Goal: Navigation & Orientation: Find specific page/section

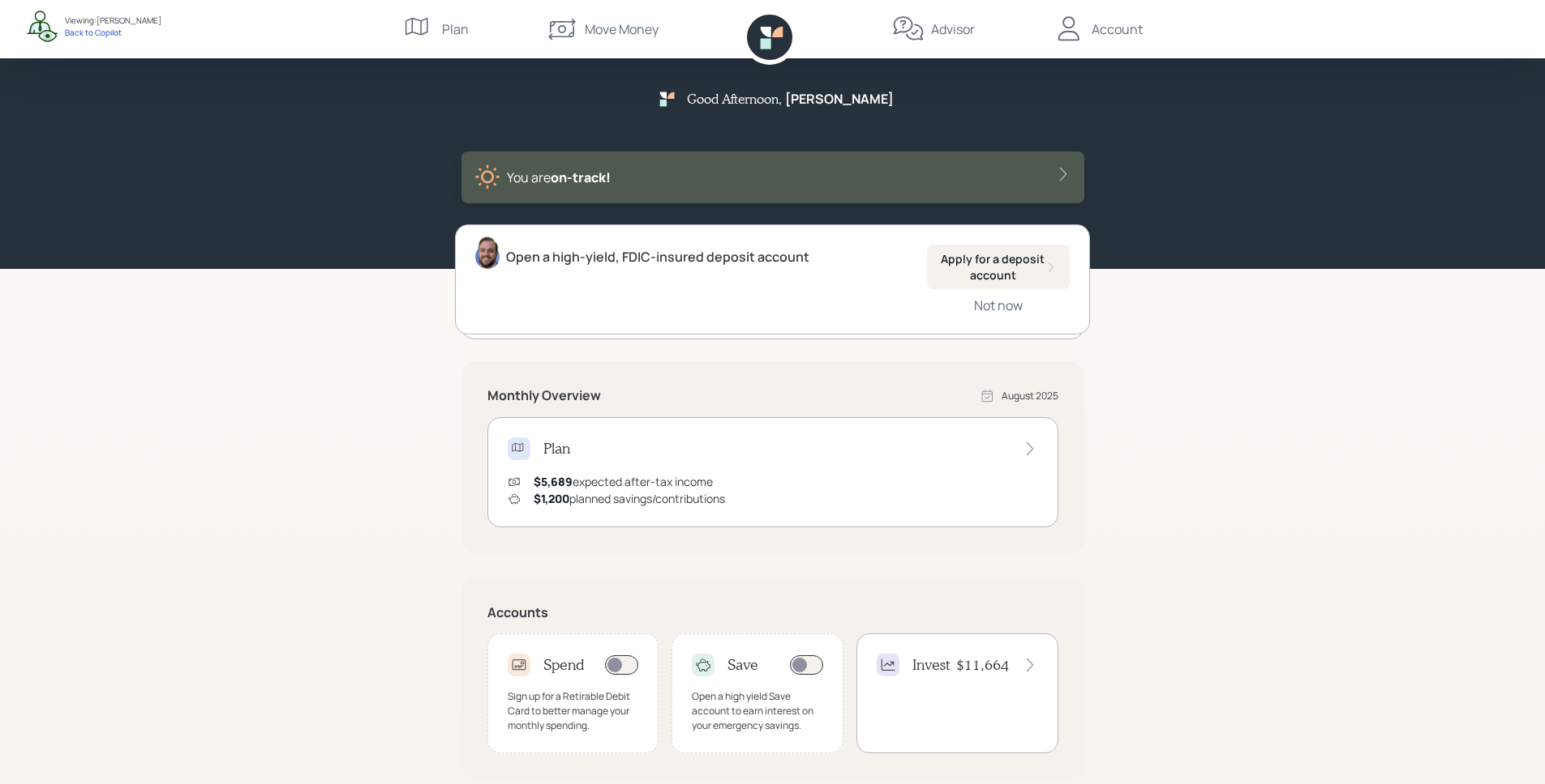
click at [1291, 408] on div "Good Afternoon , [PERSON_NAME] You are on‑track! Open a high-yield, FDIC-insure…" at bounding box center [772, 502] width 1545 height 1005
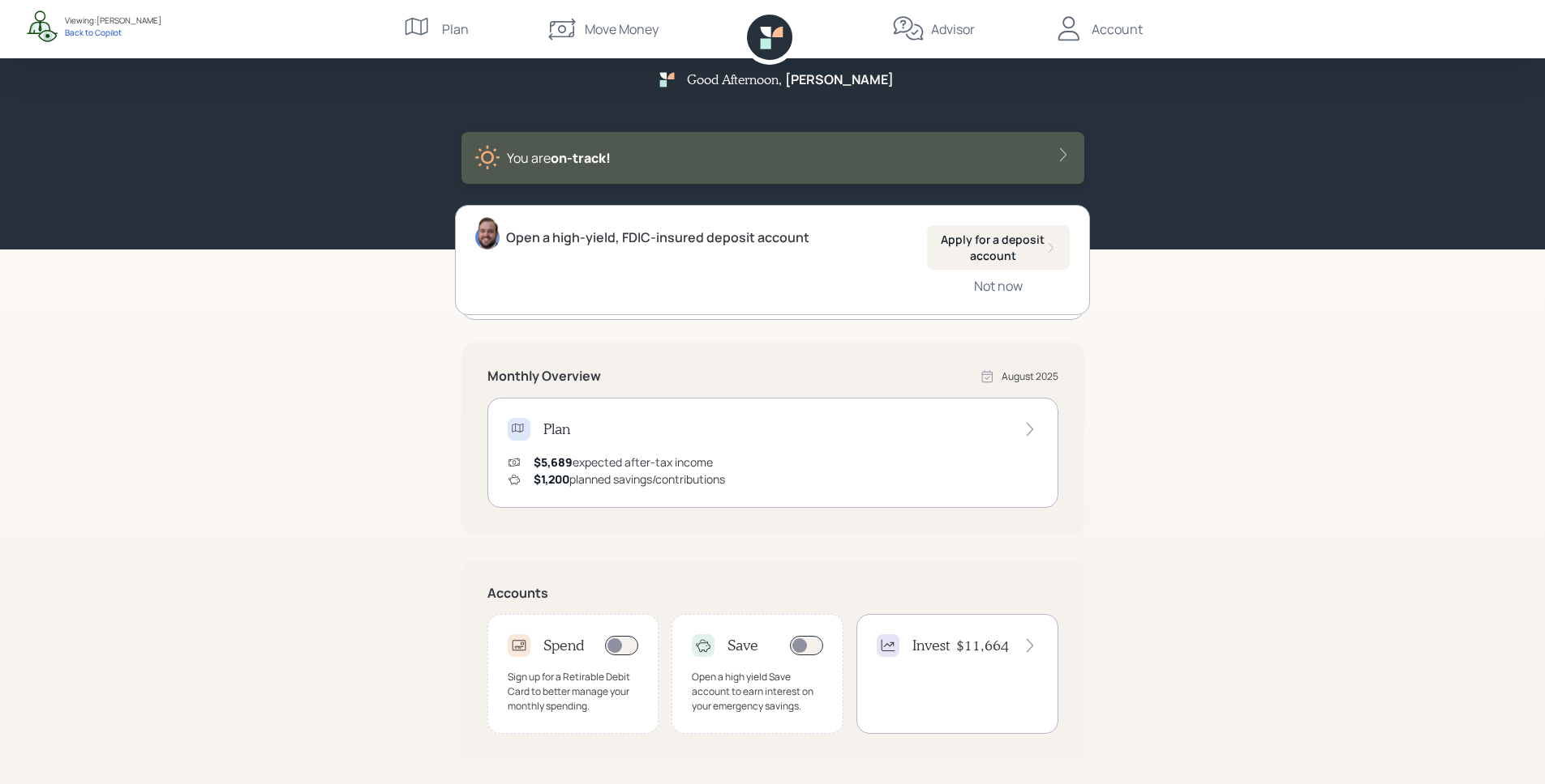
scroll to position [221, 0]
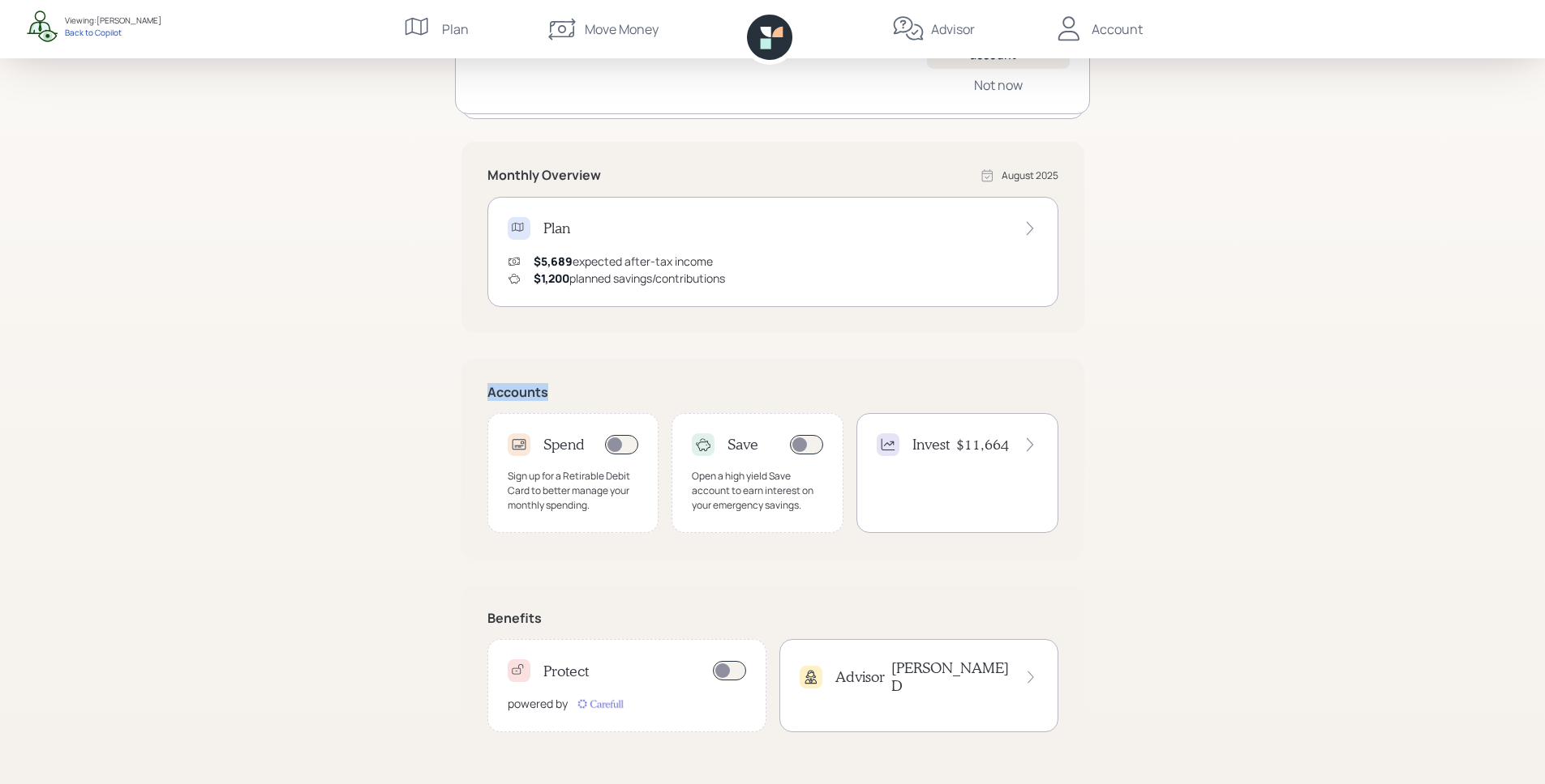
drag, startPoint x: 480, startPoint y: 391, endPoint x: 597, endPoint y: 391, distance: 117.0
click at [597, 391] on div "Accounts Spend Sign up for a Retirable Debit Card to better manage your monthly…" at bounding box center [772, 459] width 623 height 200
click at [597, 391] on h5 "Accounts" at bounding box center [773, 392] width 571 height 15
drag, startPoint x: 485, startPoint y: 623, endPoint x: 586, endPoint y: 623, distance: 101.0
click at [586, 623] on div "Benefits Protect powered by Advisor [PERSON_NAME]" at bounding box center [772, 671] width 623 height 174
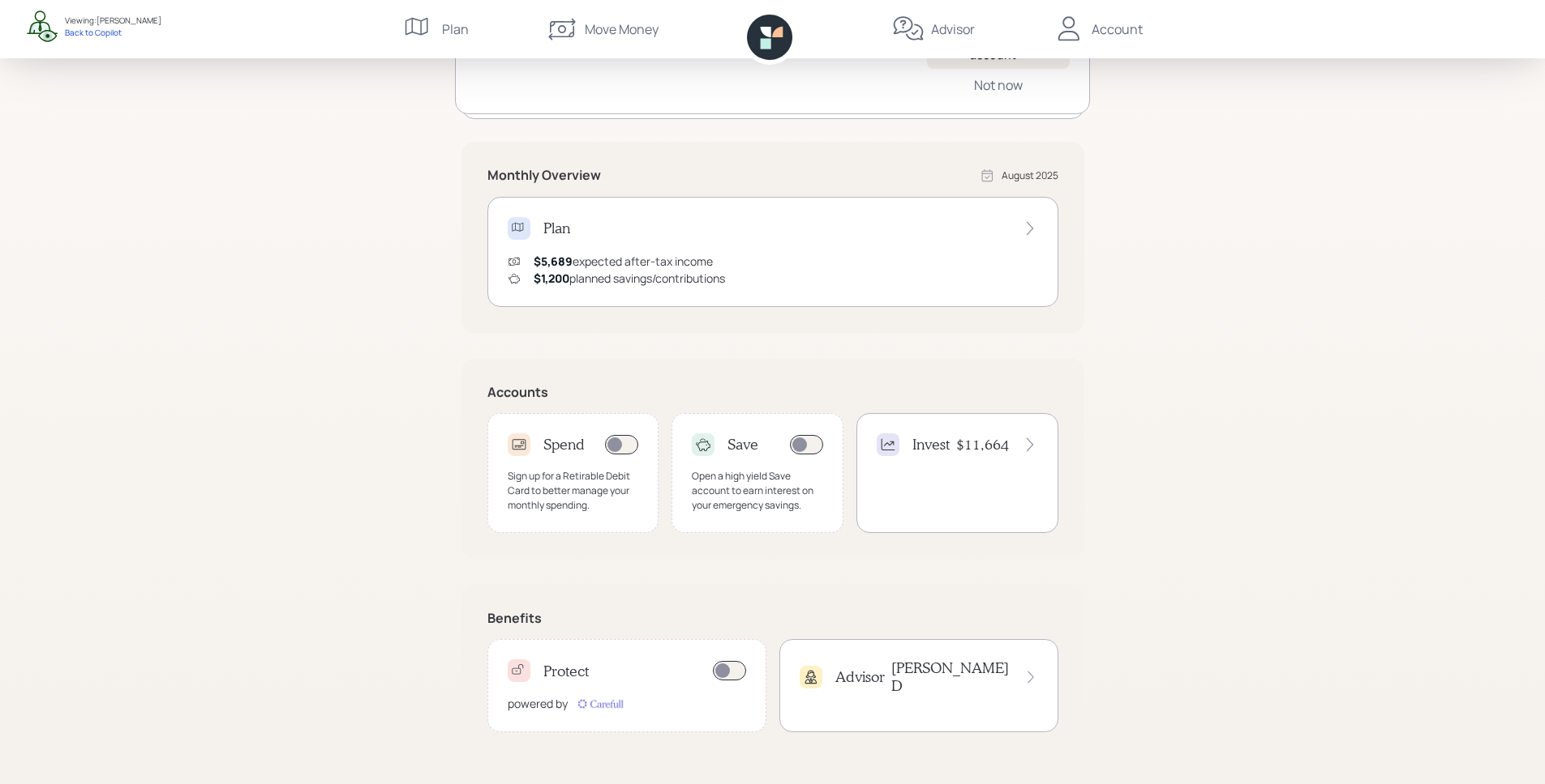
click at [596, 616] on h5 "Benefits" at bounding box center [773, 618] width 571 height 15
click at [942, 461] on div "Invest $11,664" at bounding box center [957, 473] width 202 height 120
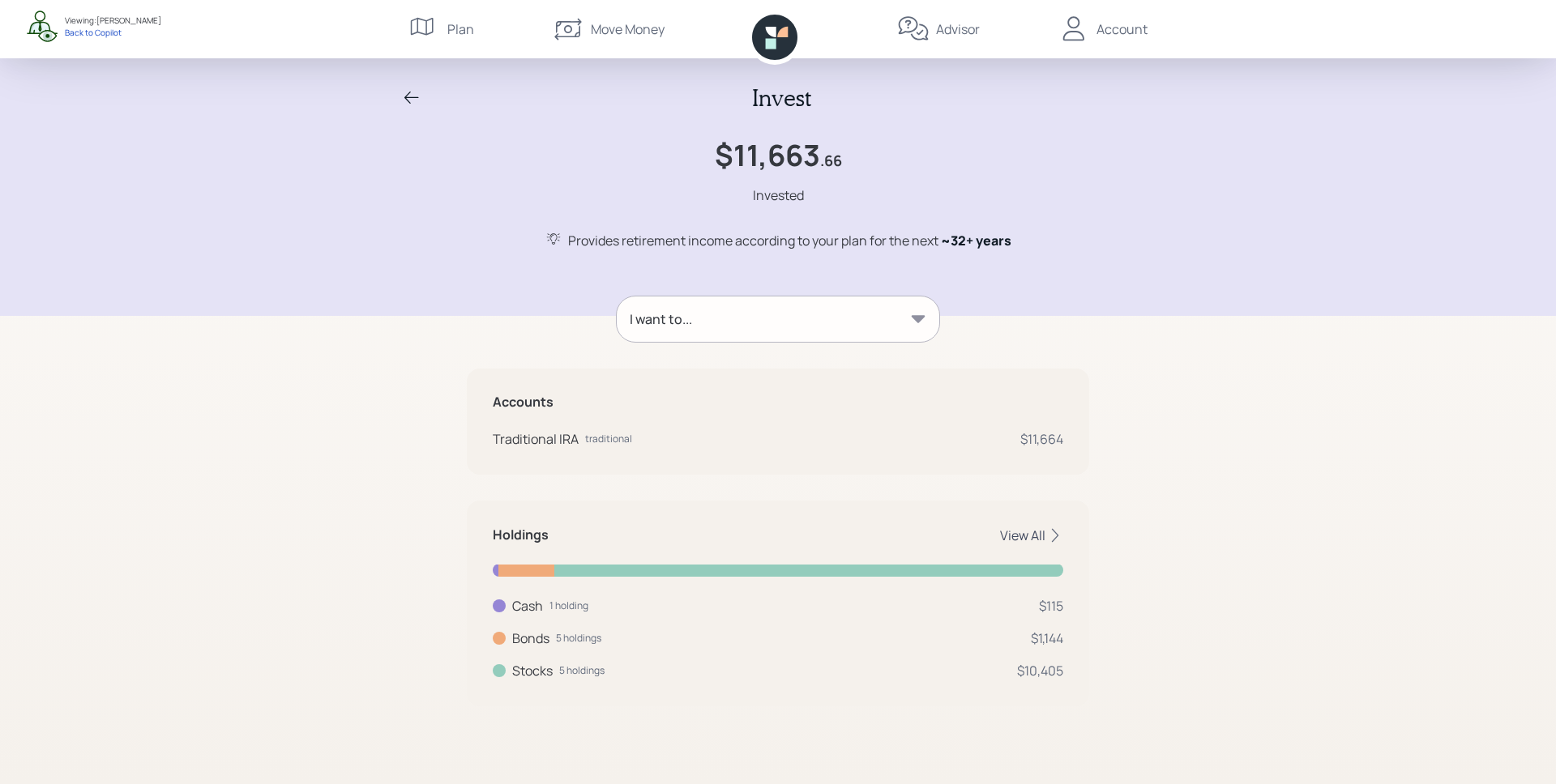
click at [1039, 528] on div "View All" at bounding box center [1031, 536] width 63 height 18
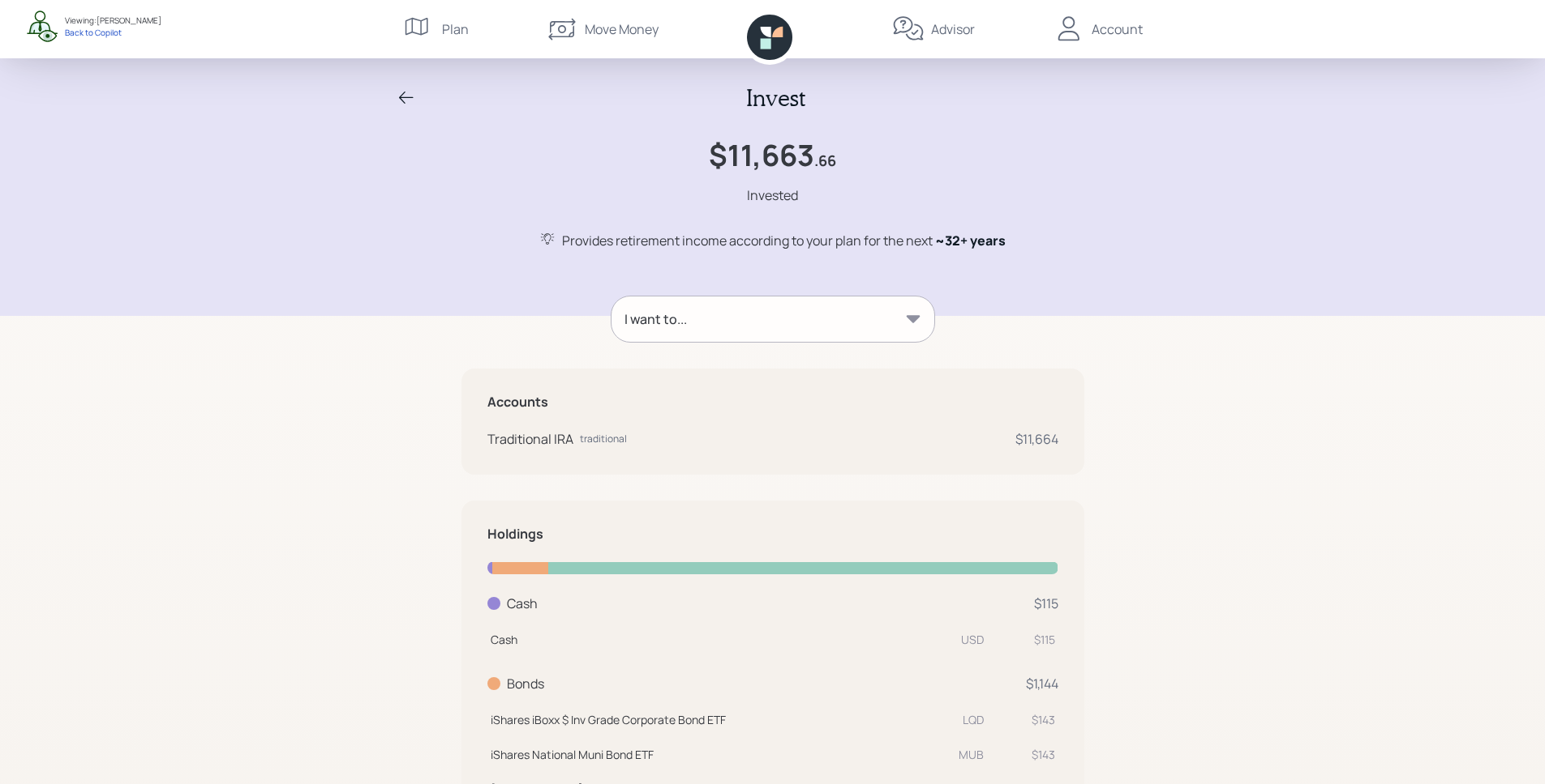
click at [774, 47] on icon at bounding box center [769, 36] width 45 height 45
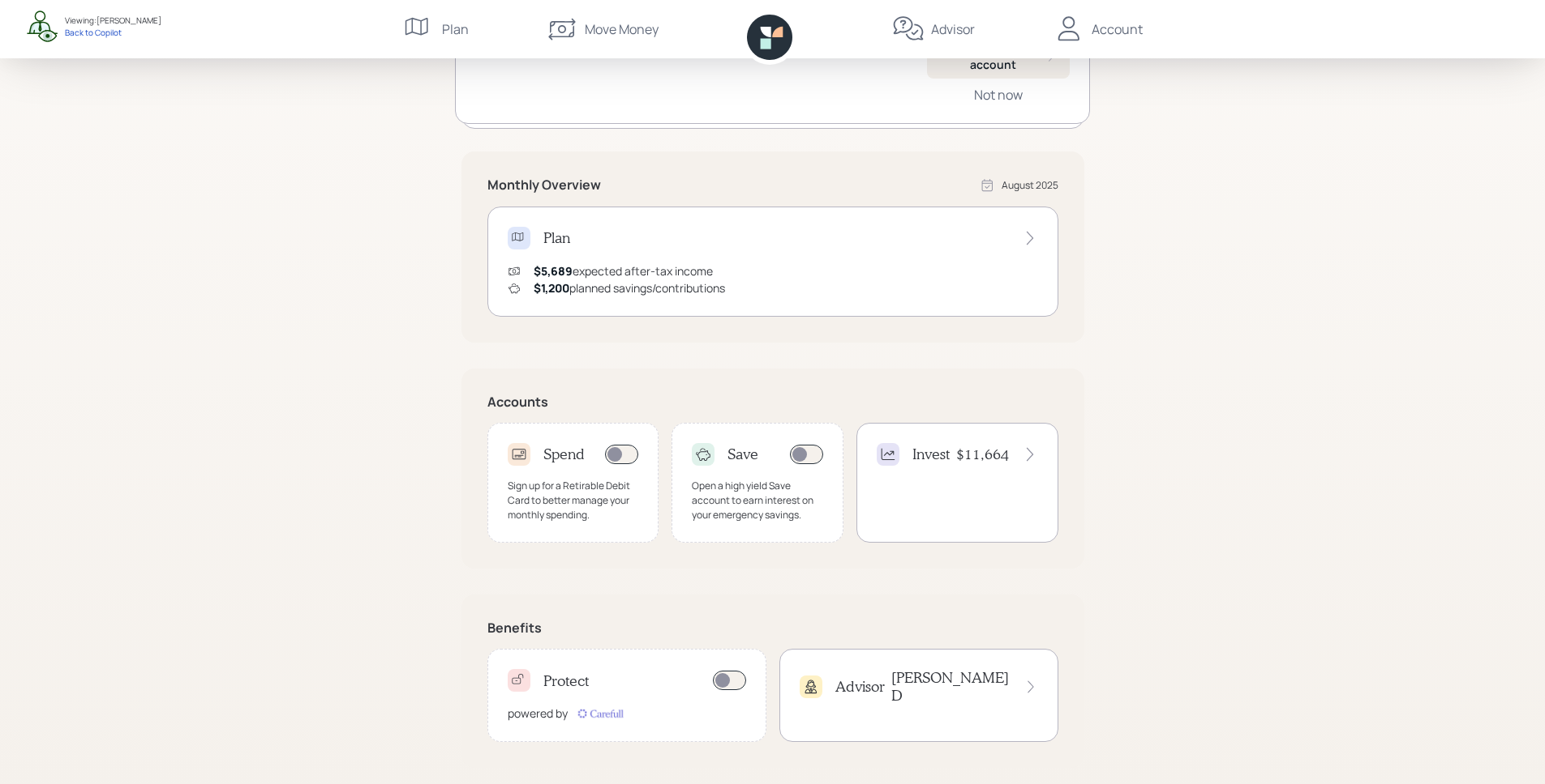
scroll to position [221, 0]
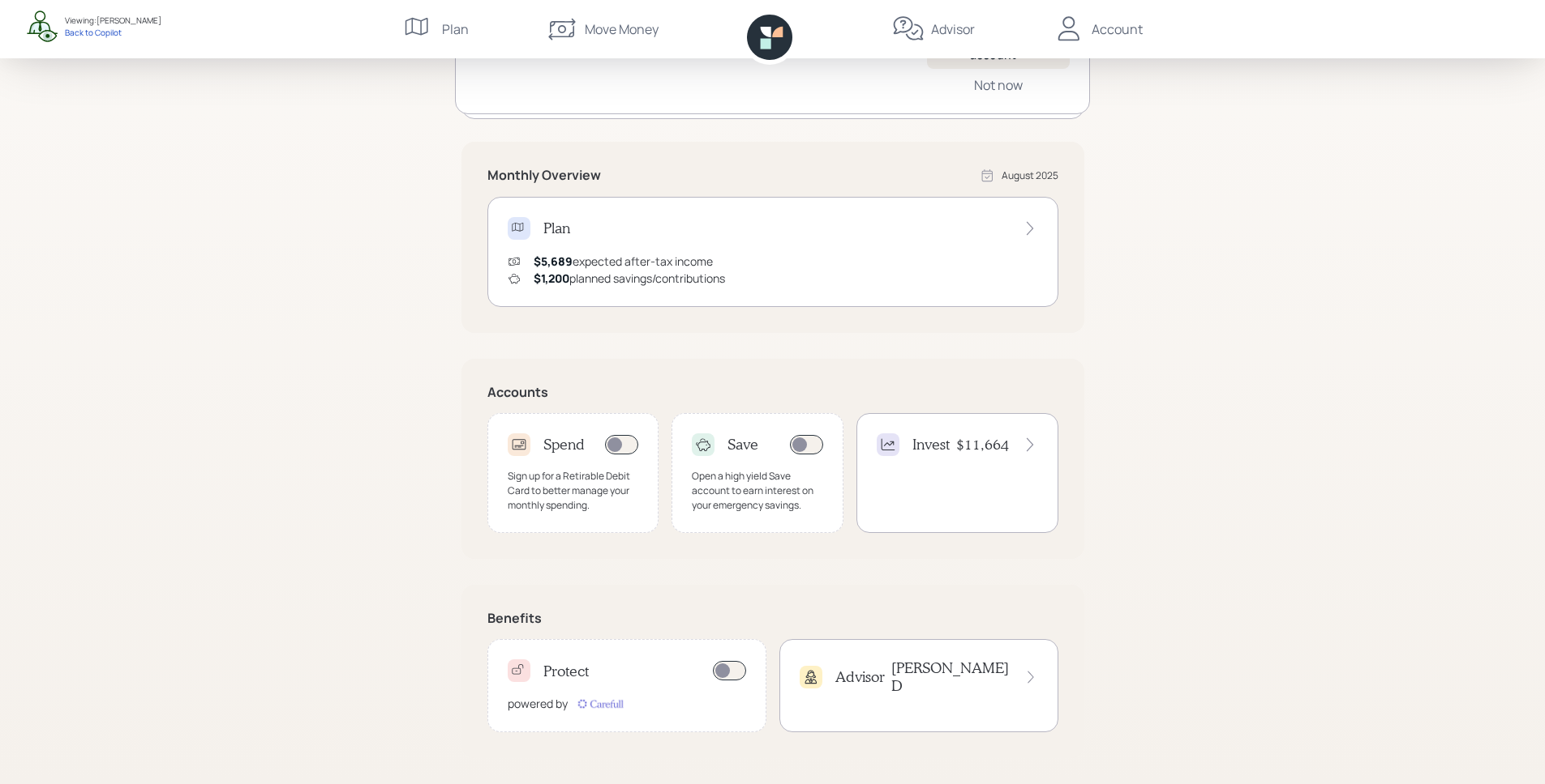
click at [613, 689] on div "Protect powered by" at bounding box center [627, 686] width 279 height 93
click at [969, 667] on h4 "[PERSON_NAME]" at bounding box center [950, 677] width 119 height 35
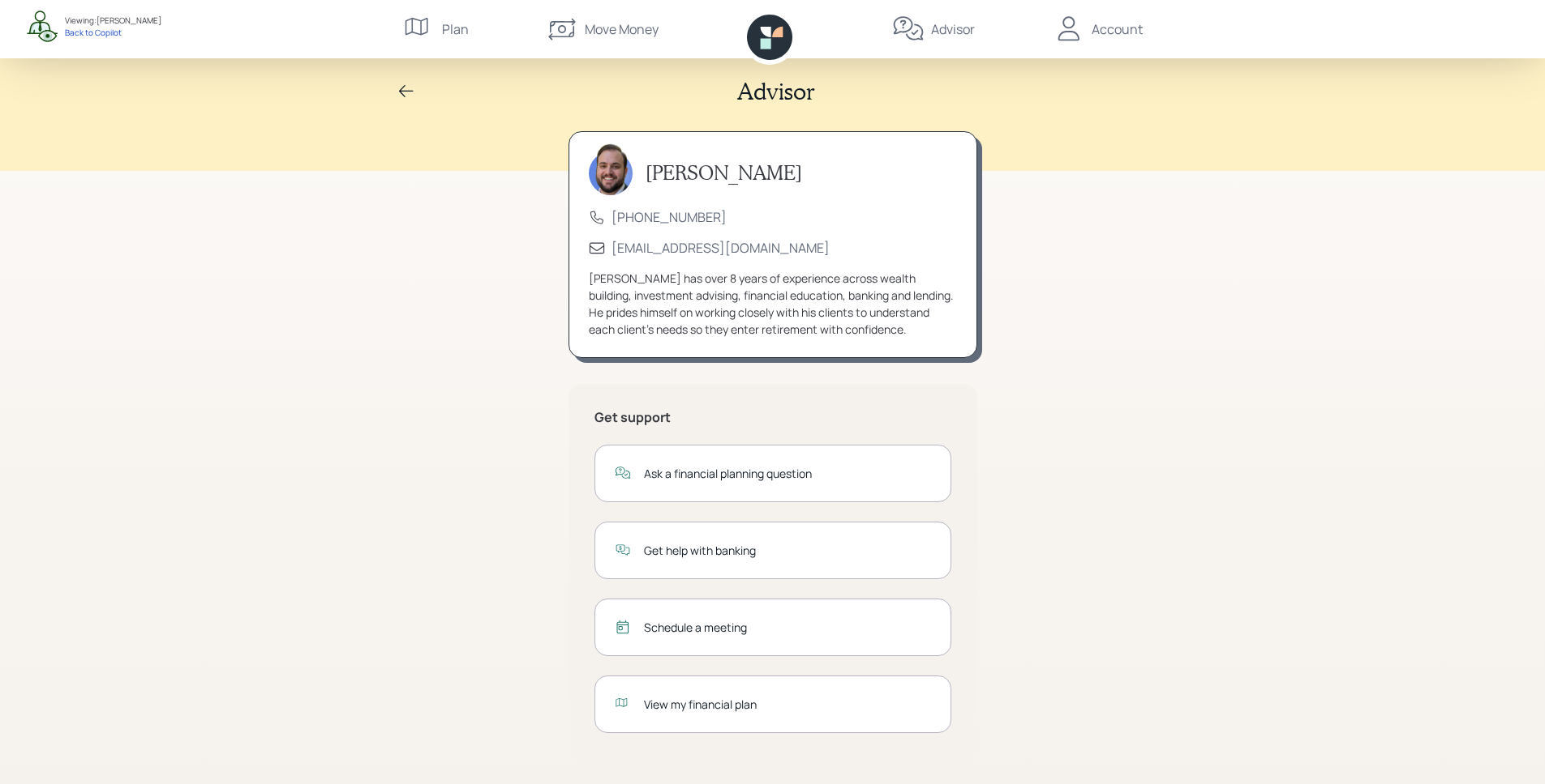
scroll to position [7, 0]
drag, startPoint x: 589, startPoint y: 420, endPoint x: 668, endPoint y: 419, distance: 79.0
click at [668, 419] on div "Get support Ask a financial planning question Get help with banking Schedule a …" at bounding box center [772, 571] width 409 height 376
click at [735, 432] on div "Get support Ask a financial planning question Get help with banking Schedule a …" at bounding box center [772, 571] width 409 height 376
click at [645, 475] on div "Ask a financial planning question" at bounding box center [787, 472] width 287 height 17
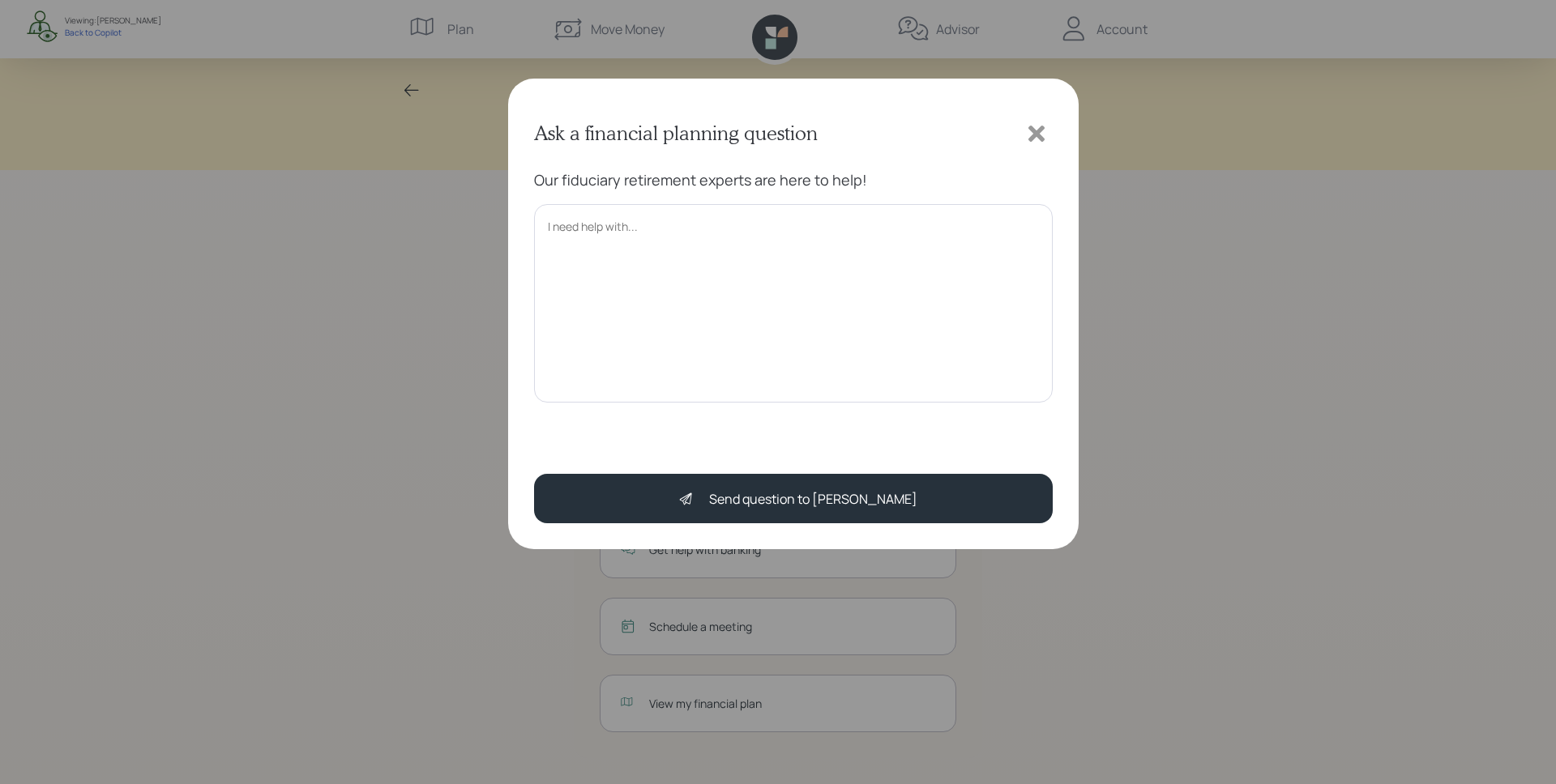
click at [696, 313] on textarea at bounding box center [793, 304] width 518 height 198
click at [1038, 131] on icon at bounding box center [1037, 134] width 16 height 16
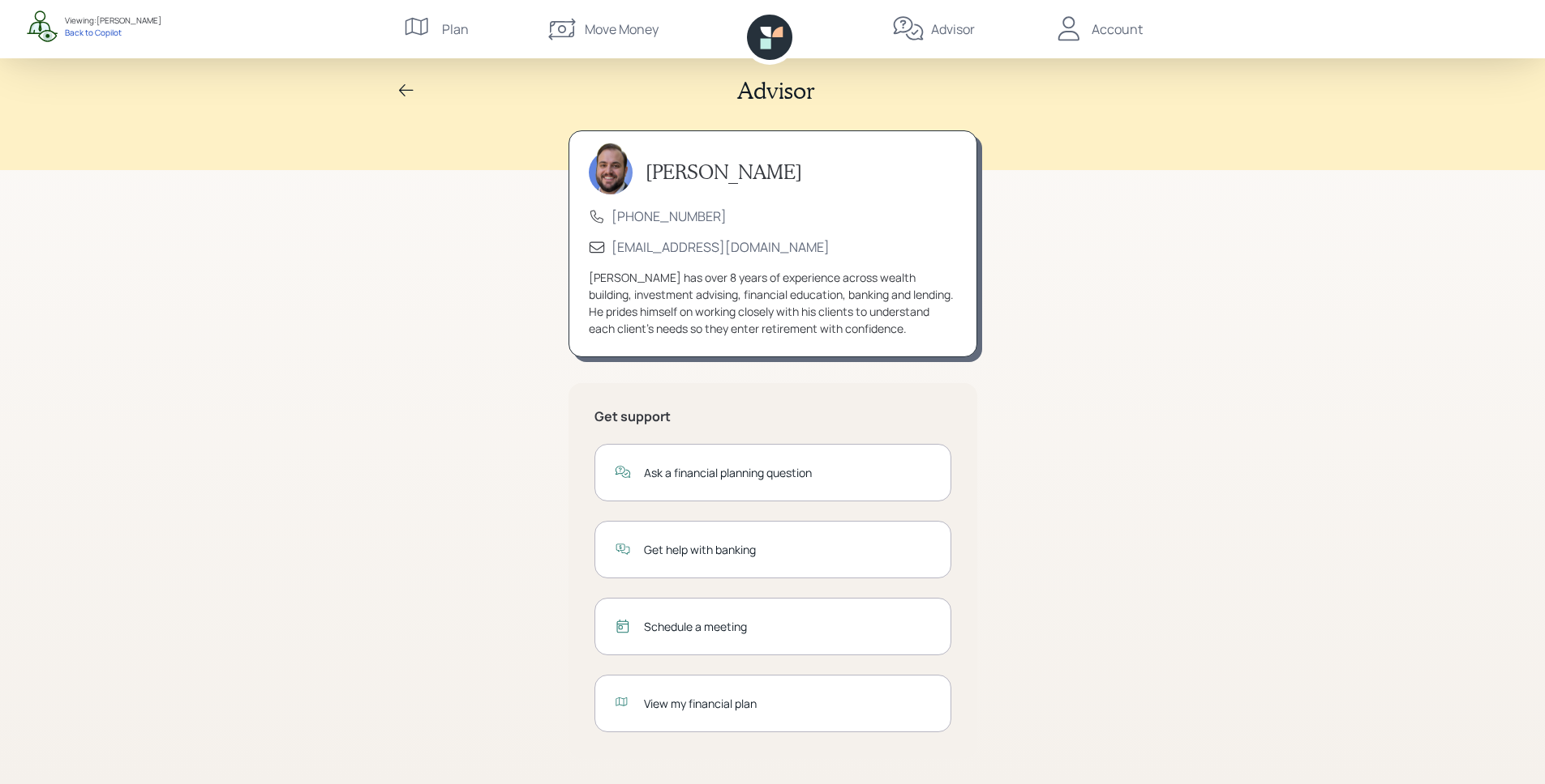
click at [718, 633] on div "Schedule a meeting" at bounding box center [787, 626] width 287 height 17
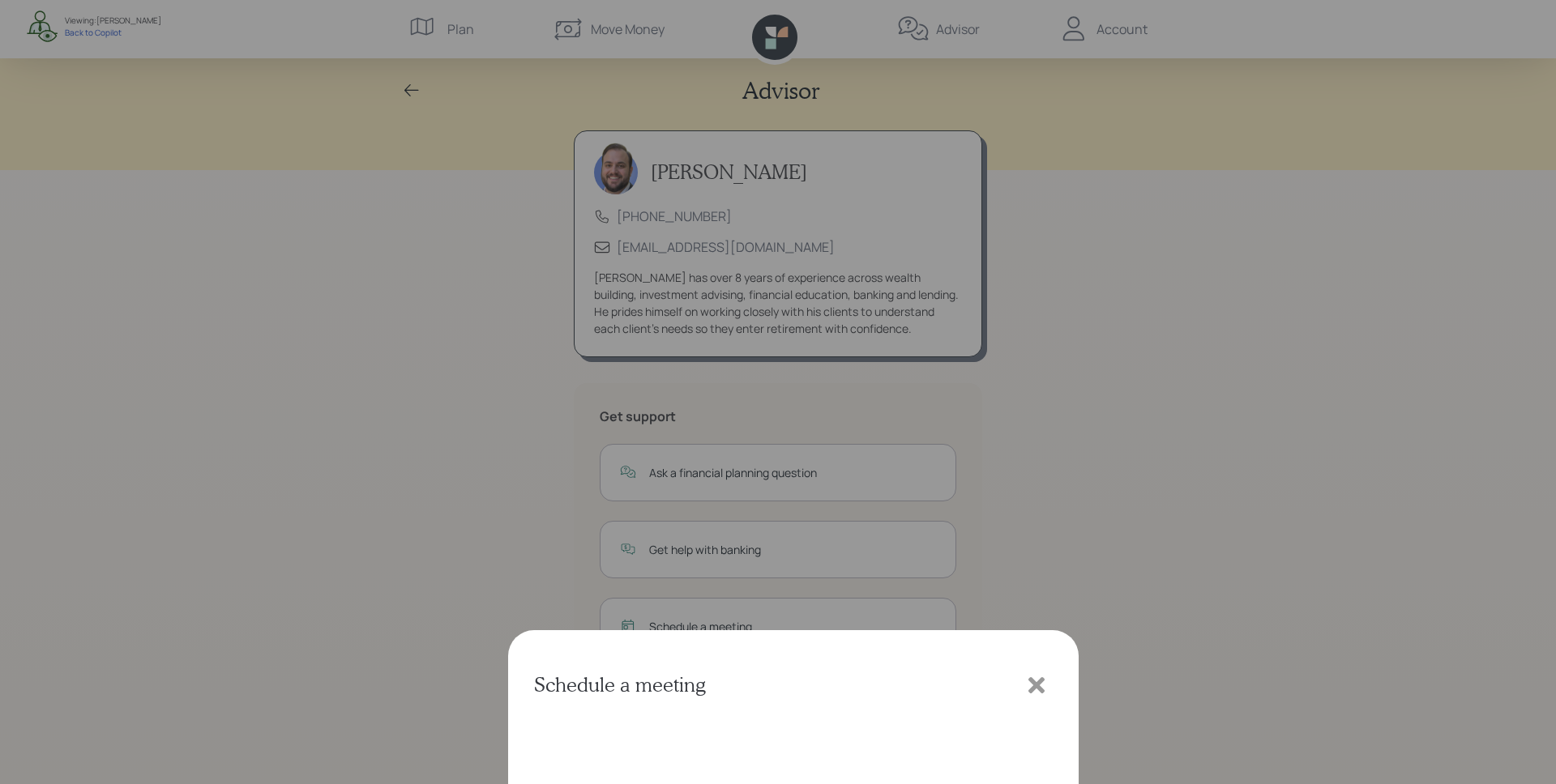
click at [1041, 134] on icon at bounding box center [1036, 133] width 24 height 24
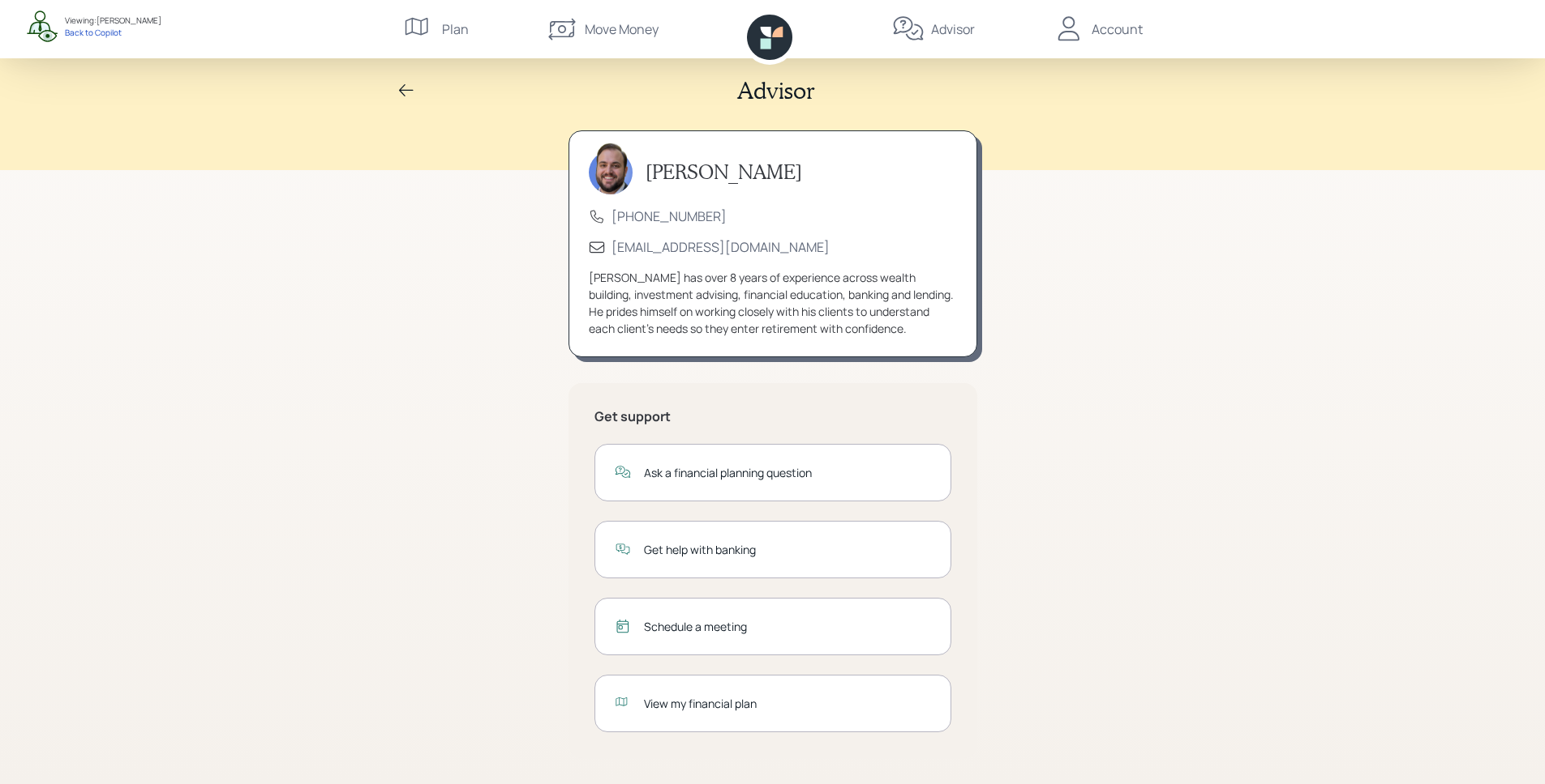
click at [758, 716] on div "View my financial plan" at bounding box center [772, 703] width 356 height 58
click at [410, 87] on icon at bounding box center [406, 90] width 20 height 19
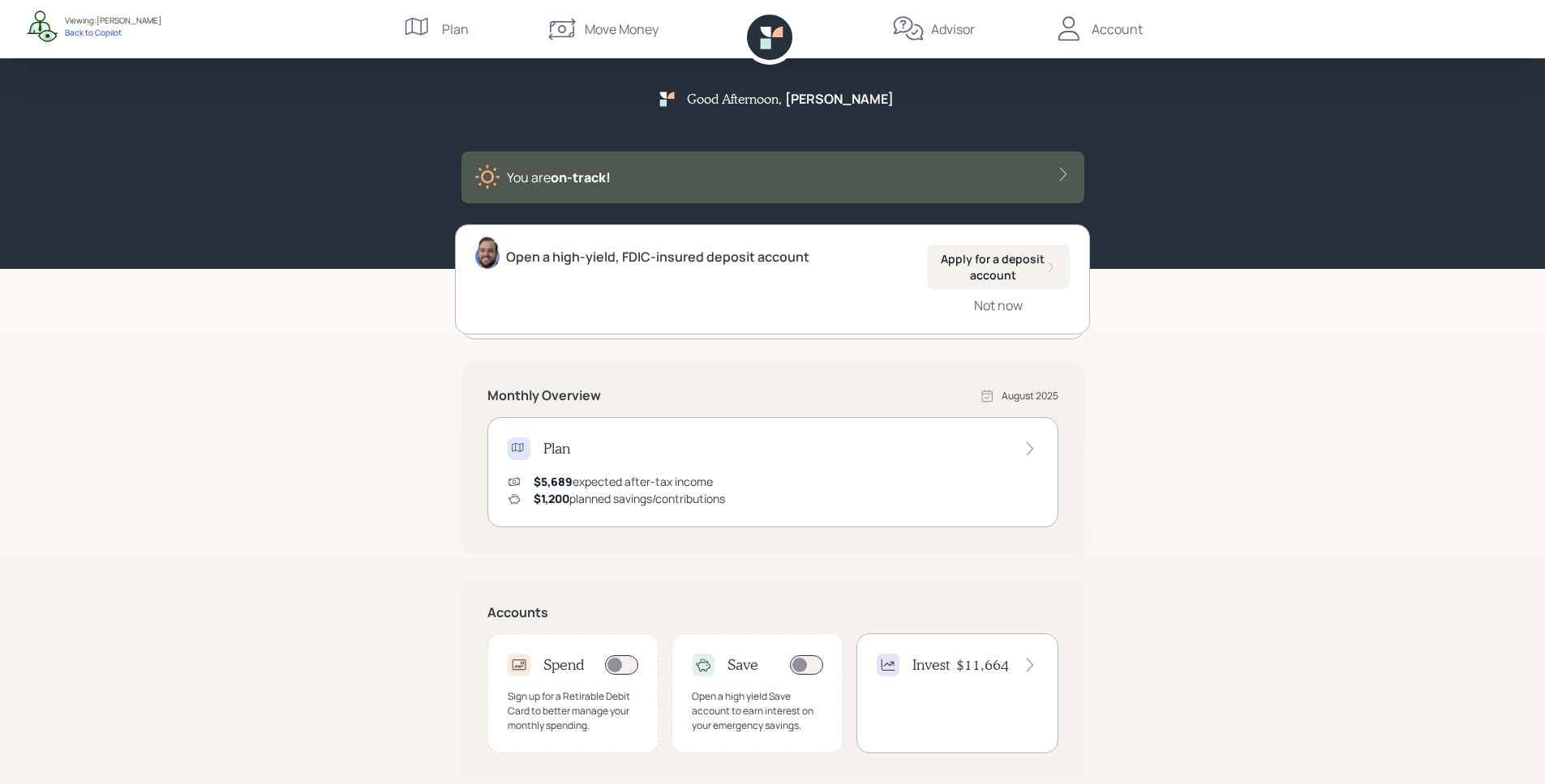
click at [584, 454] on div "Plan" at bounding box center [773, 449] width 530 height 23
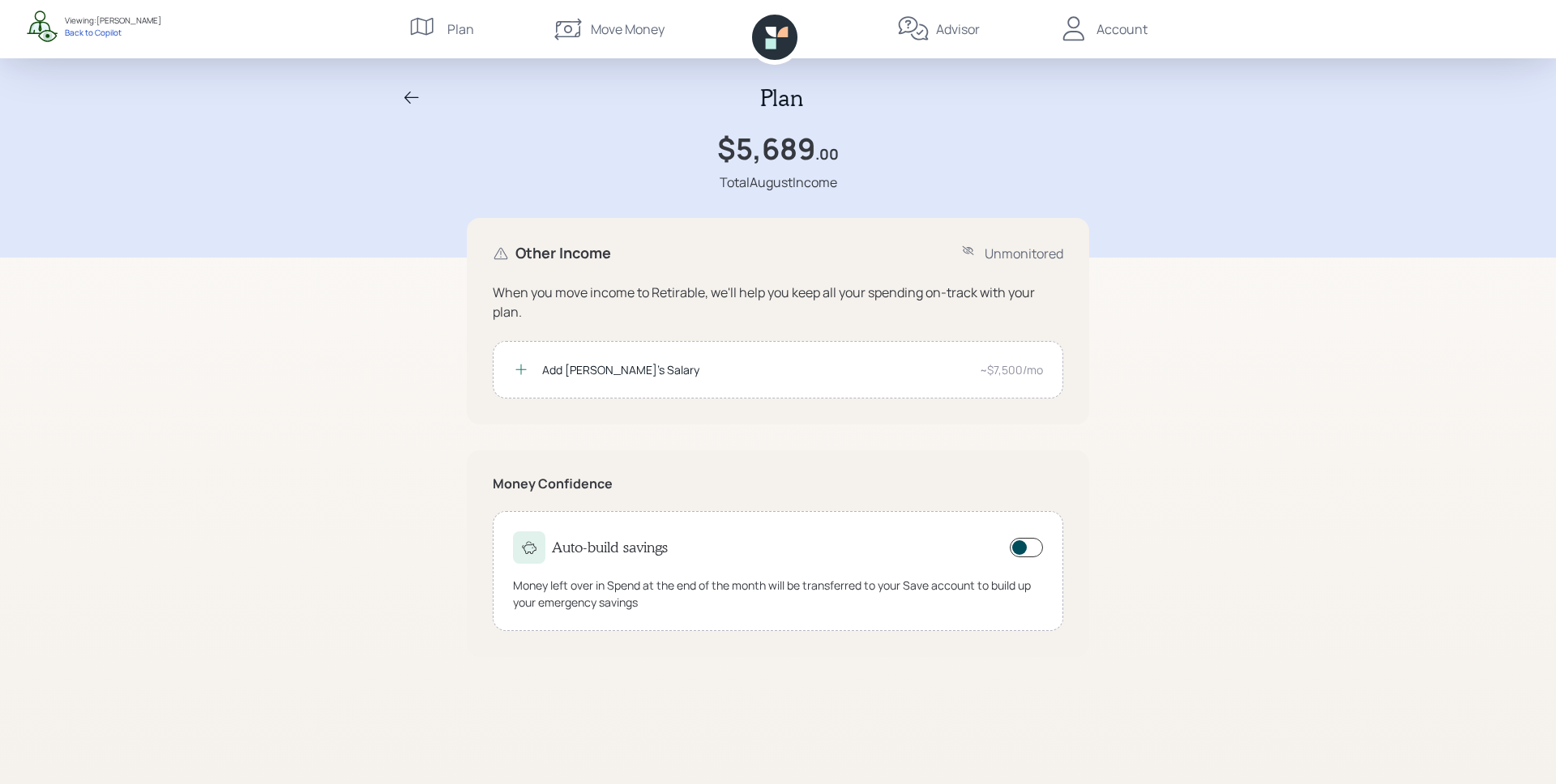
click at [585, 33] on div "Move Money" at bounding box center [608, 29] width 113 height 58
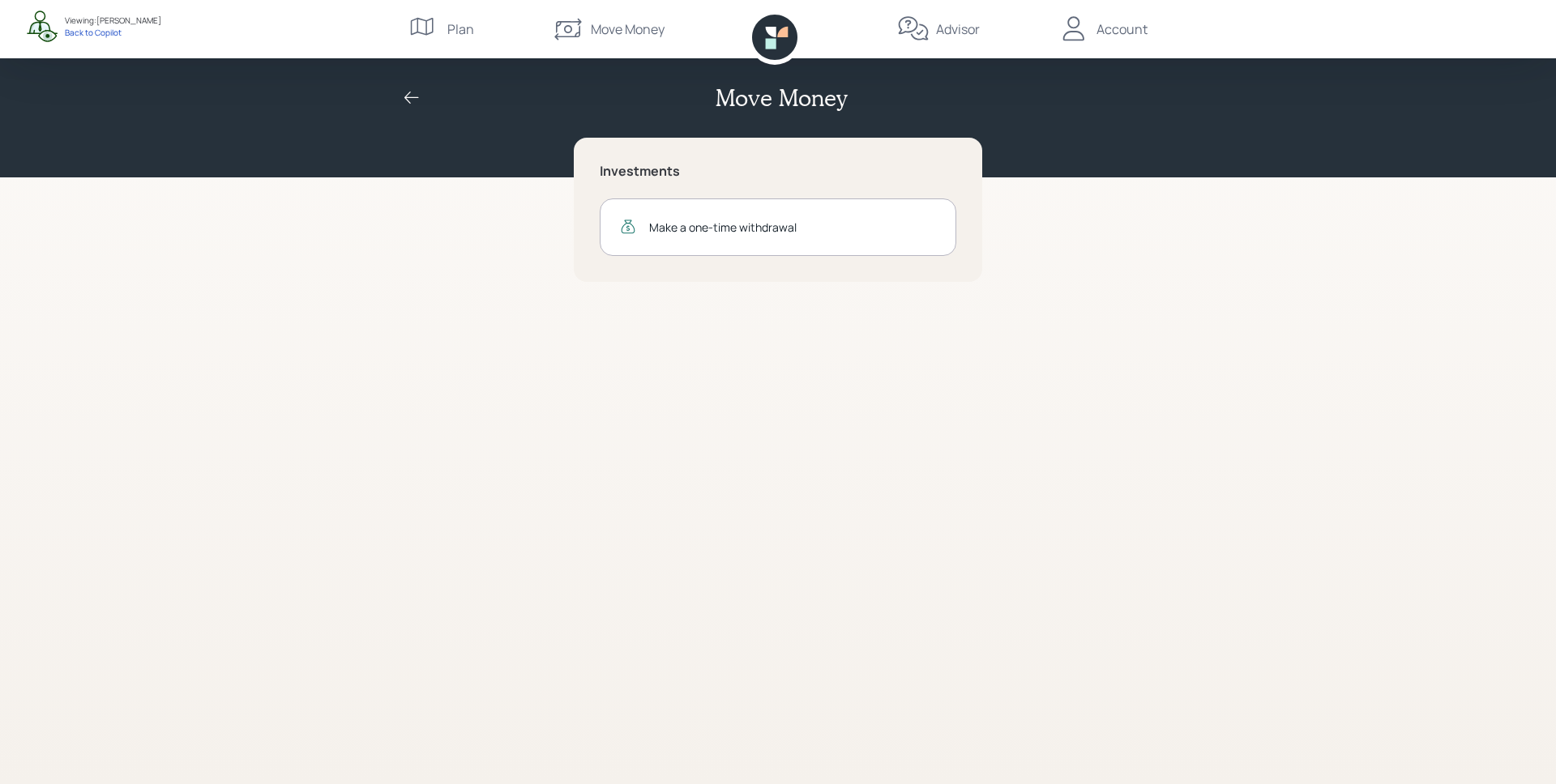
click at [776, 30] on icon at bounding box center [774, 36] width 45 height 45
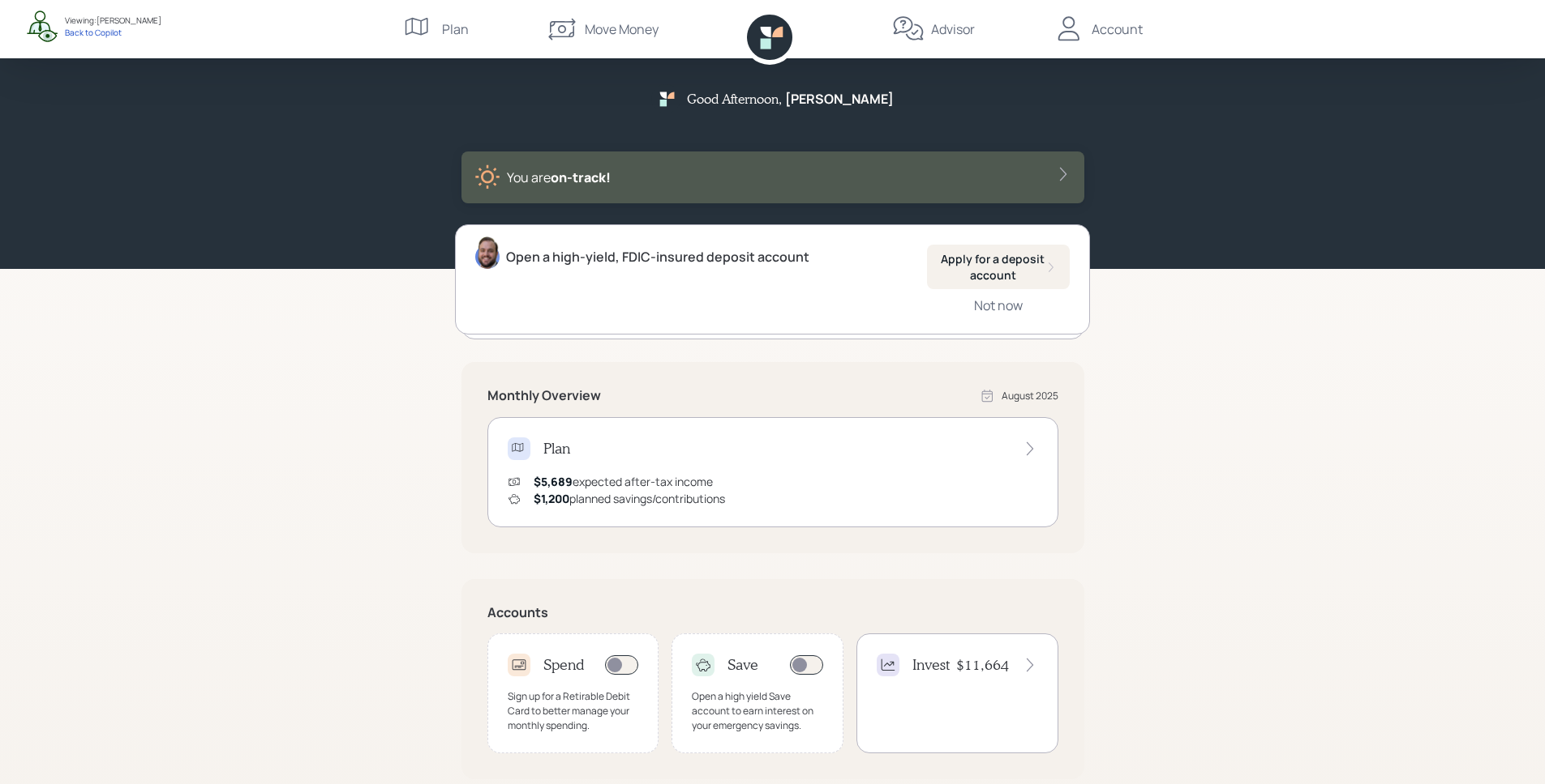
click at [1085, 30] on icon at bounding box center [1068, 29] width 33 height 33
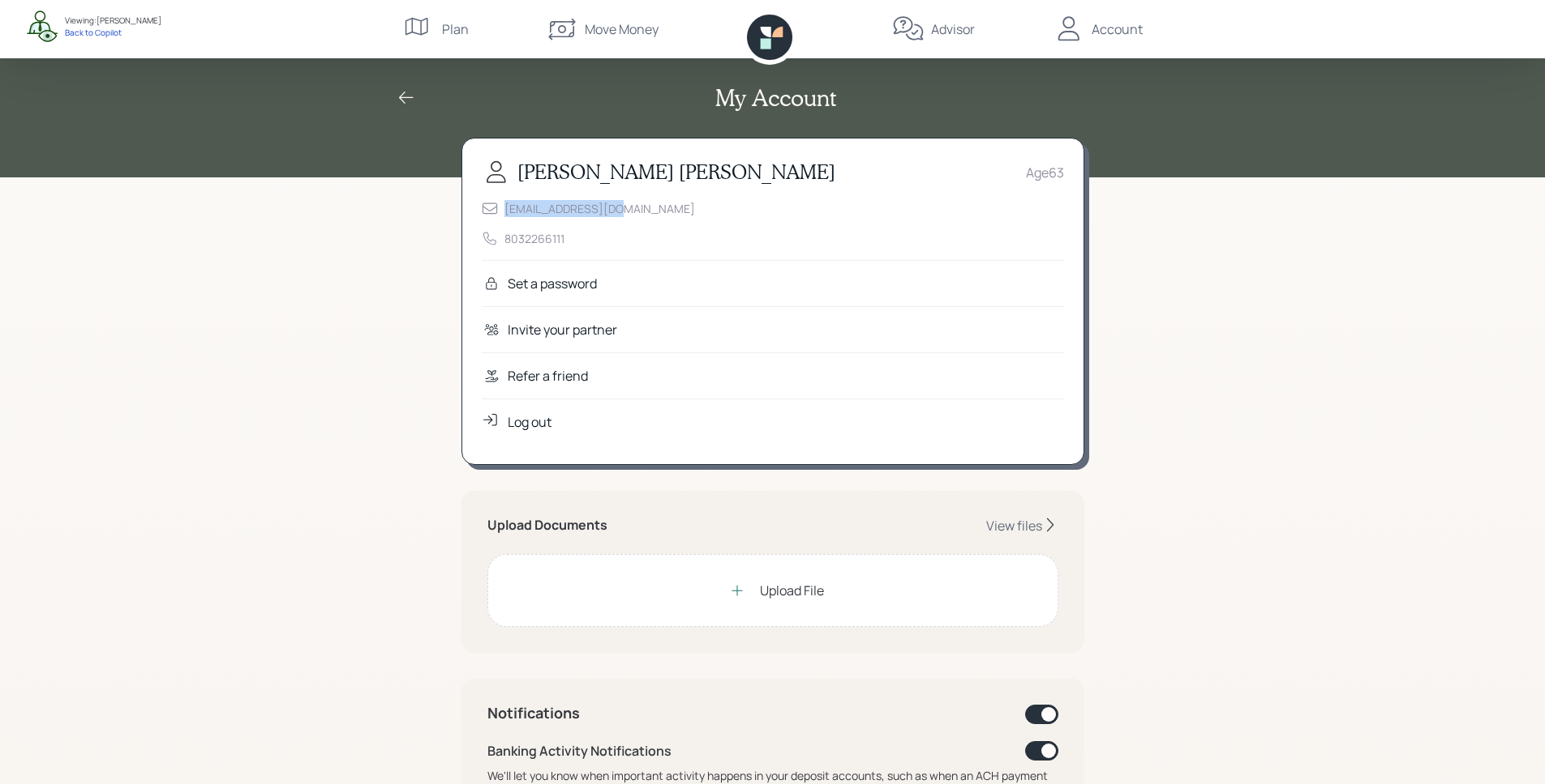
drag, startPoint x: 503, startPoint y: 210, endPoint x: 633, endPoint y: 214, distance: 130.1
click at [633, 214] on div "[EMAIL_ADDRESS][DOMAIN_NAME] 8032266111" at bounding box center [772, 223] width 582 height 47
drag, startPoint x: 592, startPoint y: 241, endPoint x: 571, endPoint y: 242, distance: 21.0
click at [571, 242] on div "[EMAIL_ADDRESS][DOMAIN_NAME] 8032266111" at bounding box center [772, 223] width 582 height 47
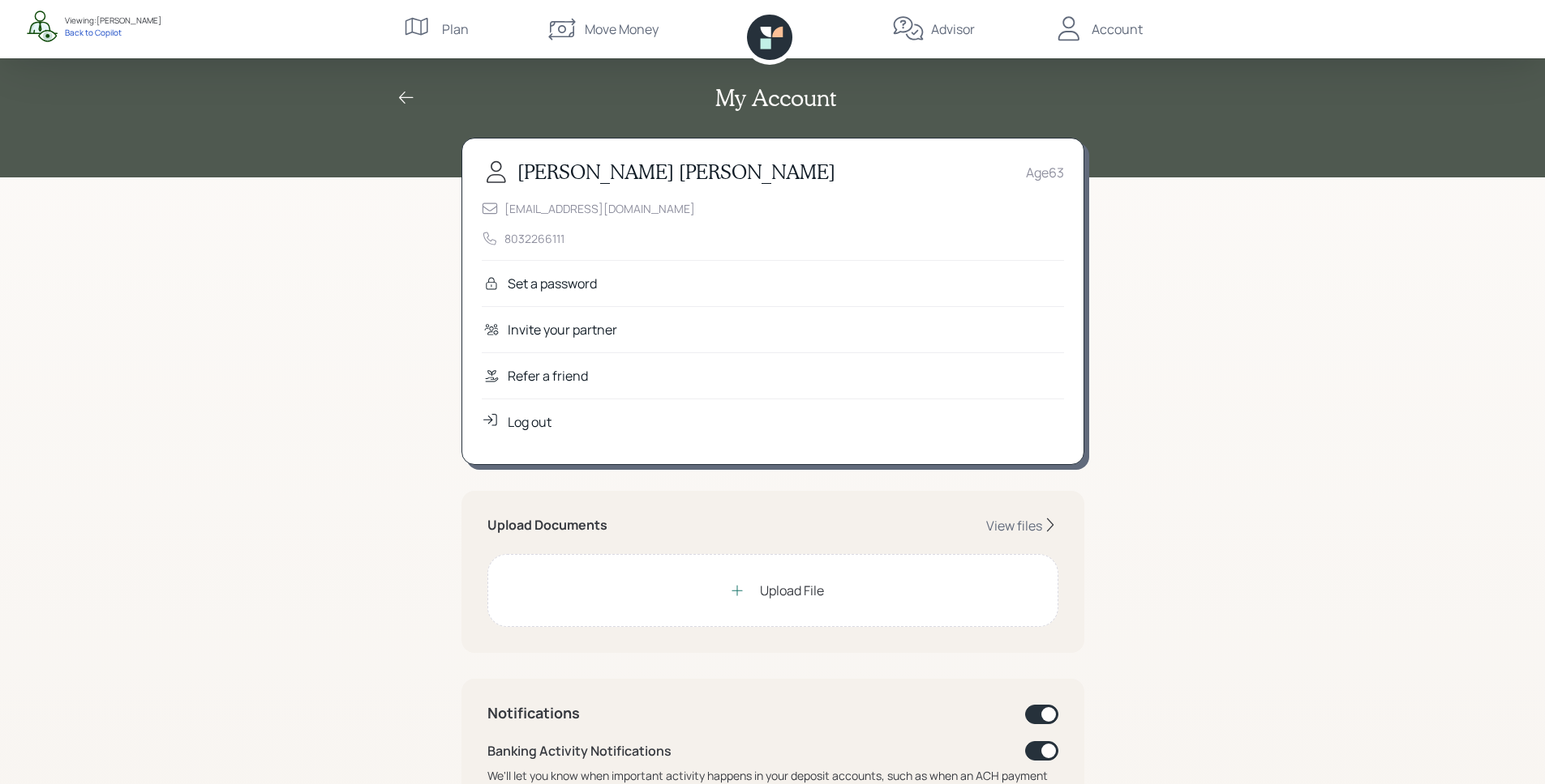
click at [575, 212] on div "[EMAIL_ADDRESS][DOMAIN_NAME]" at bounding box center [599, 208] width 191 height 17
click at [667, 203] on div "[EMAIL_ADDRESS][DOMAIN_NAME] 8032266111" at bounding box center [772, 223] width 582 height 47
click at [605, 375] on div "Refer a friend" at bounding box center [772, 376] width 582 height 46
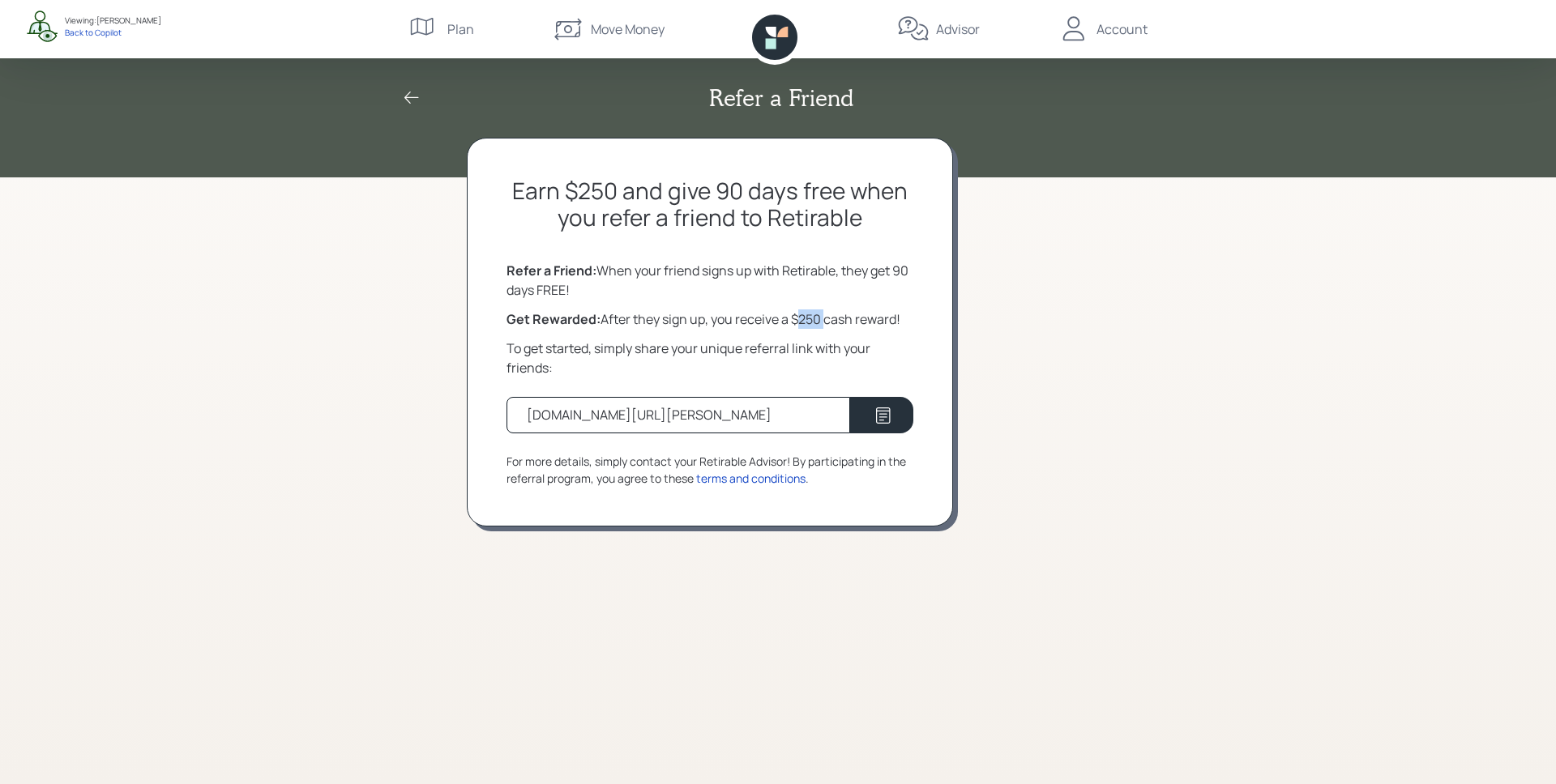
drag, startPoint x: 795, startPoint y: 314, endPoint x: 823, endPoint y: 314, distance: 28.0
click at [823, 314] on div "Get Rewarded: After they sign up, you receive a $250 cash reward!" at bounding box center [710, 319] width 407 height 19
click at [884, 321] on div "Get Rewarded: After they sign up, you receive a $250 cash reward!" at bounding box center [710, 319] width 407 height 19
click at [782, 43] on icon at bounding box center [774, 36] width 45 height 45
